Goal: Navigation & Orientation: Understand site structure

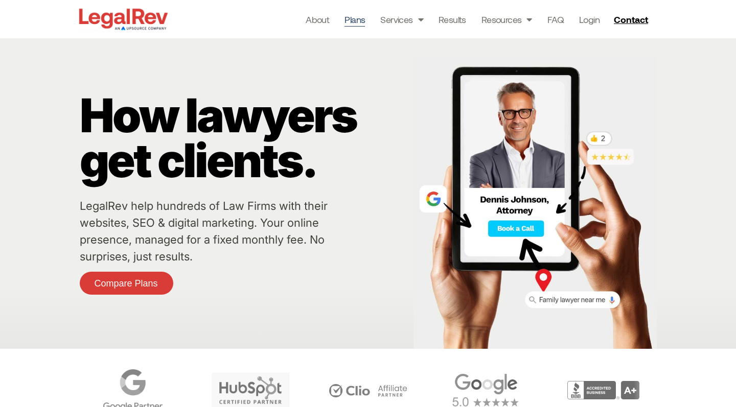
click at [355, 21] on link "Plans" at bounding box center [354, 19] width 20 height 14
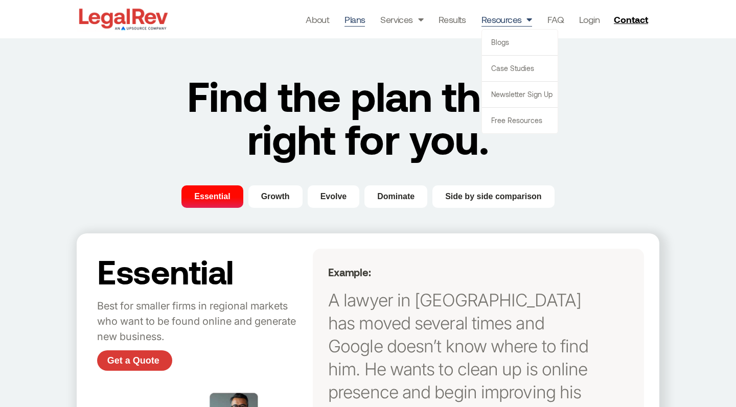
click at [518, 18] on link "Resources" at bounding box center [506, 19] width 51 height 14
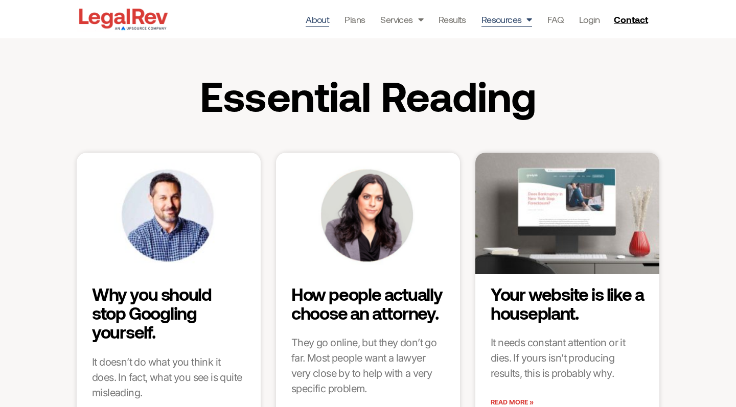
click at [316, 21] on link "About" at bounding box center [318, 19] width 24 height 14
